Goal: Use online tool/utility: Utilize a website feature to perform a specific function

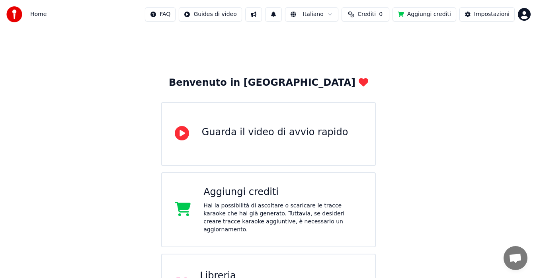
click at [434, 14] on button "Aggiungi crediti" at bounding box center [425, 14] width 64 height 14
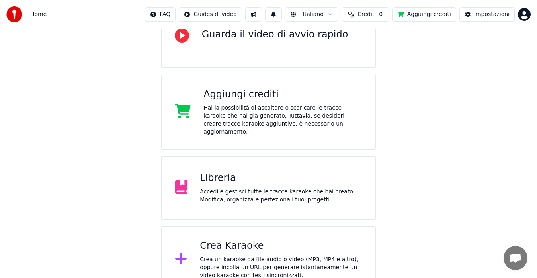
scroll to position [105, 0]
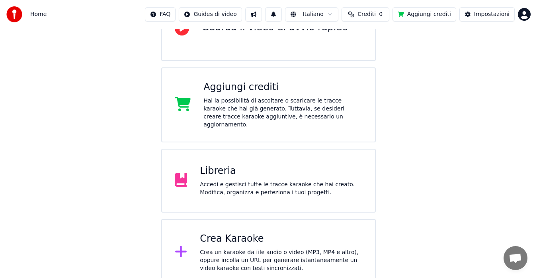
click at [281, 248] on div "Crea un karaoke da file audio o video (MP3, MP4 e altro), oppure incolla un URL…" at bounding box center [281, 260] width 163 height 24
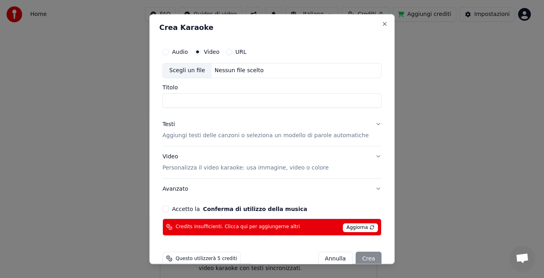
click at [183, 71] on div "Scegli un file" at bounding box center [187, 70] width 49 height 14
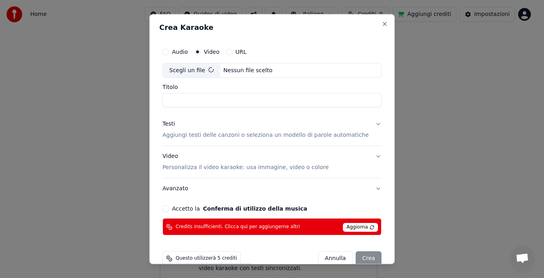
type input "**********"
click at [351, 227] on span "Aggiorna" at bounding box center [360, 227] width 35 height 9
